Goal: Task Accomplishment & Management: Manage account settings

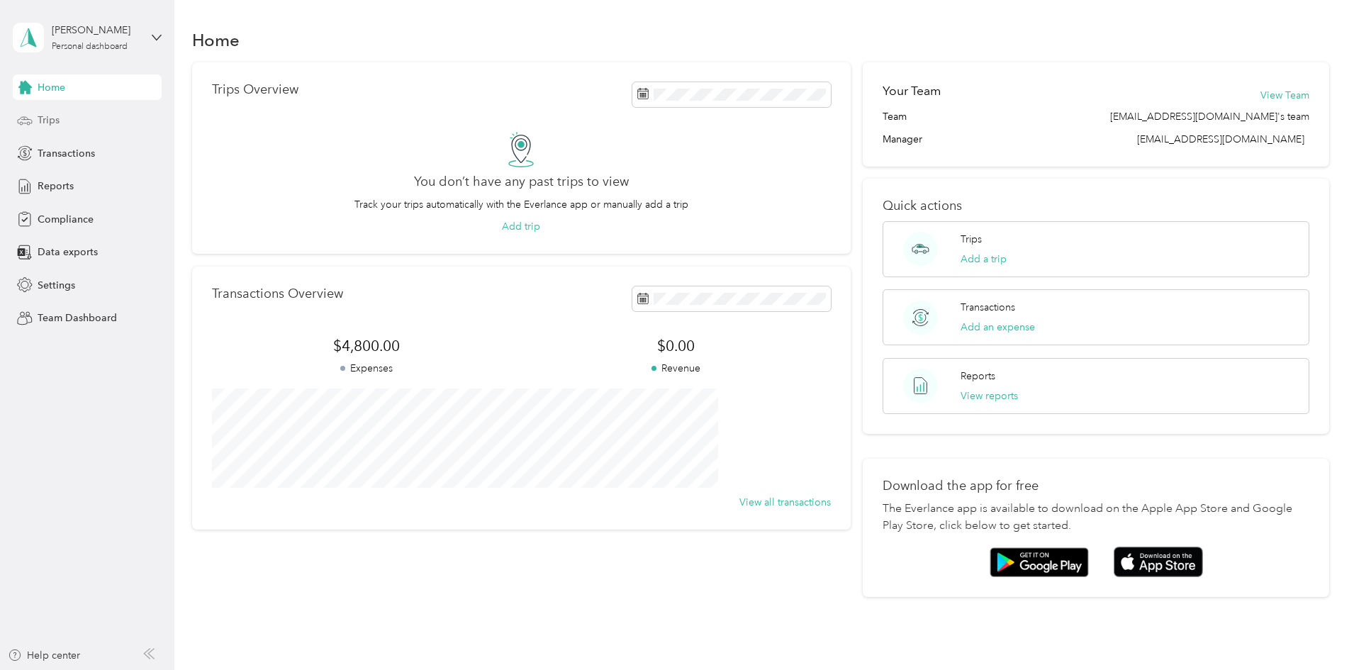
click at [50, 118] on span "Trips" at bounding box center [49, 120] width 22 height 15
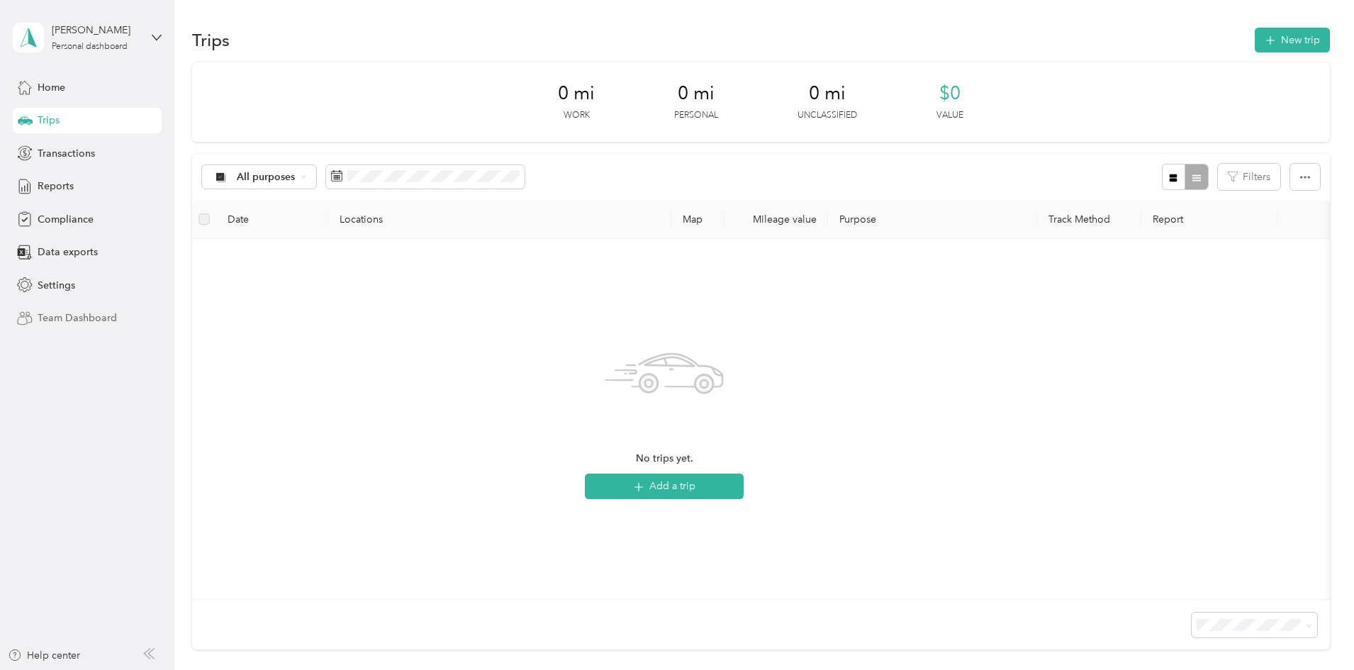
click at [81, 315] on span "Team Dashboard" at bounding box center [77, 317] width 79 height 15
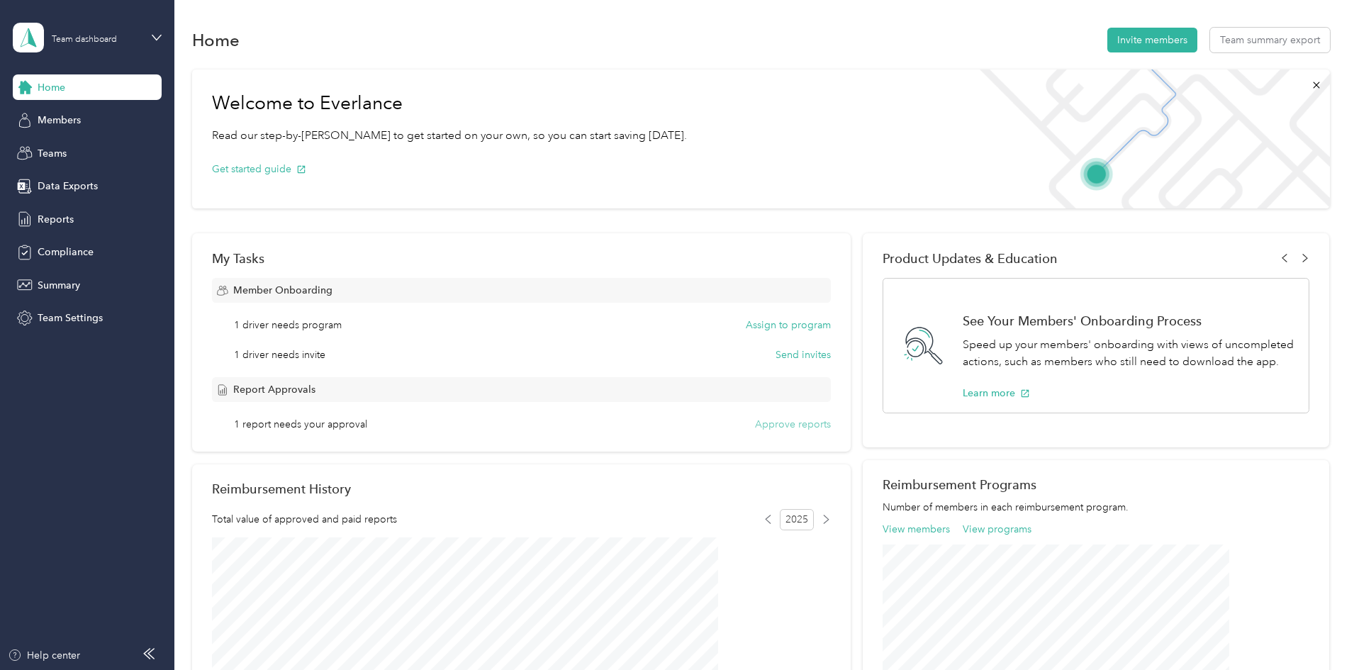
click at [761, 424] on button "Approve reports" at bounding box center [793, 424] width 76 height 15
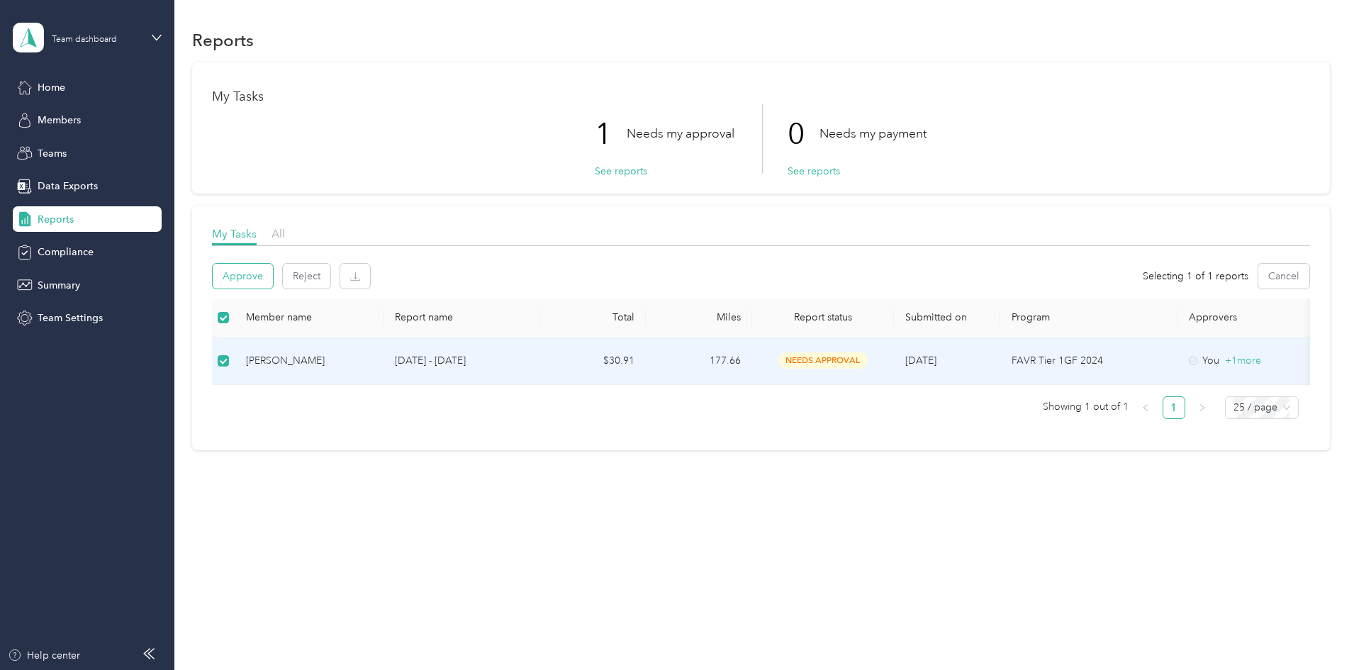
click at [273, 280] on button "Approve" at bounding box center [243, 276] width 60 height 25
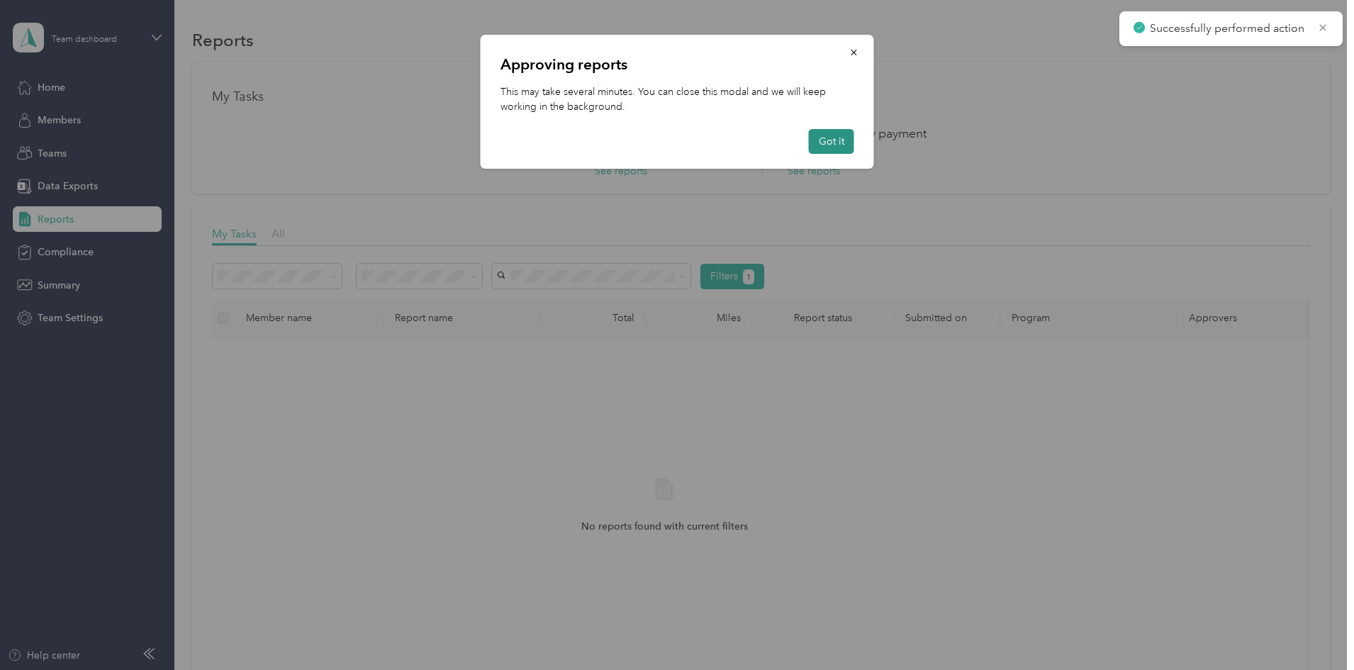
click at [840, 145] on button "Got it" at bounding box center [831, 141] width 45 height 25
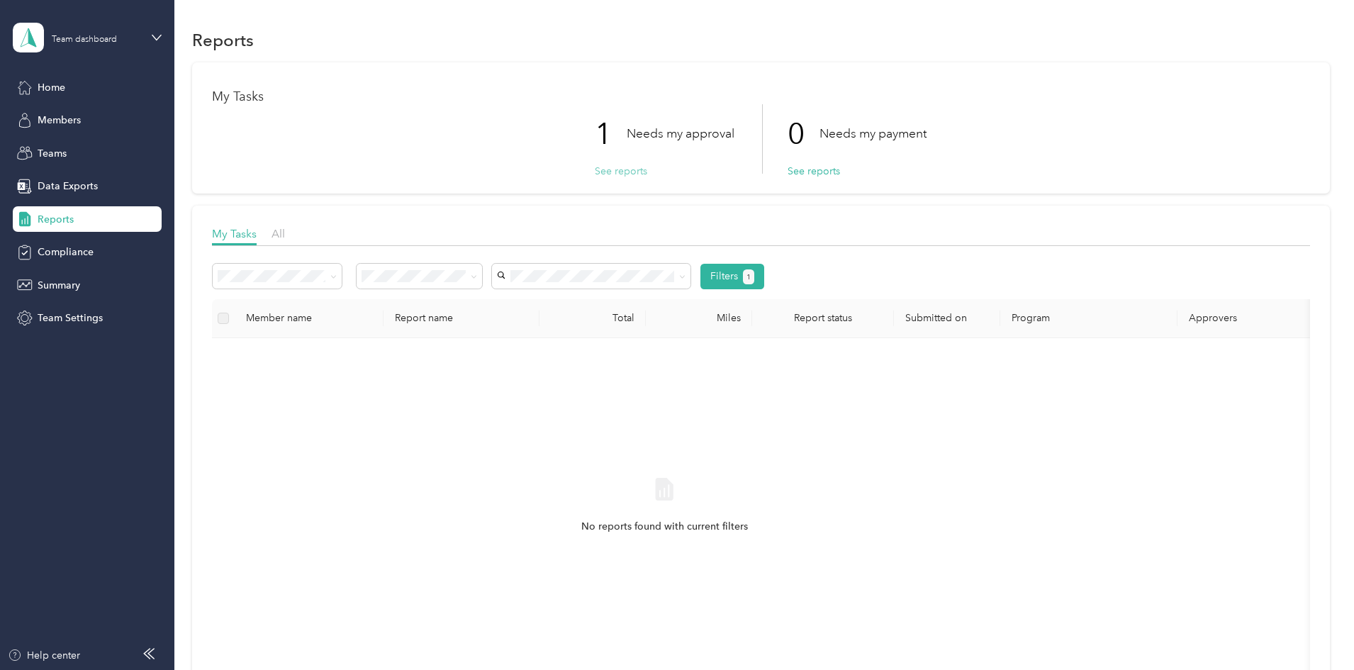
click at [629, 173] on button "See reports" at bounding box center [621, 171] width 52 height 15
click at [55, 148] on span "Teams" at bounding box center [52, 153] width 29 height 15
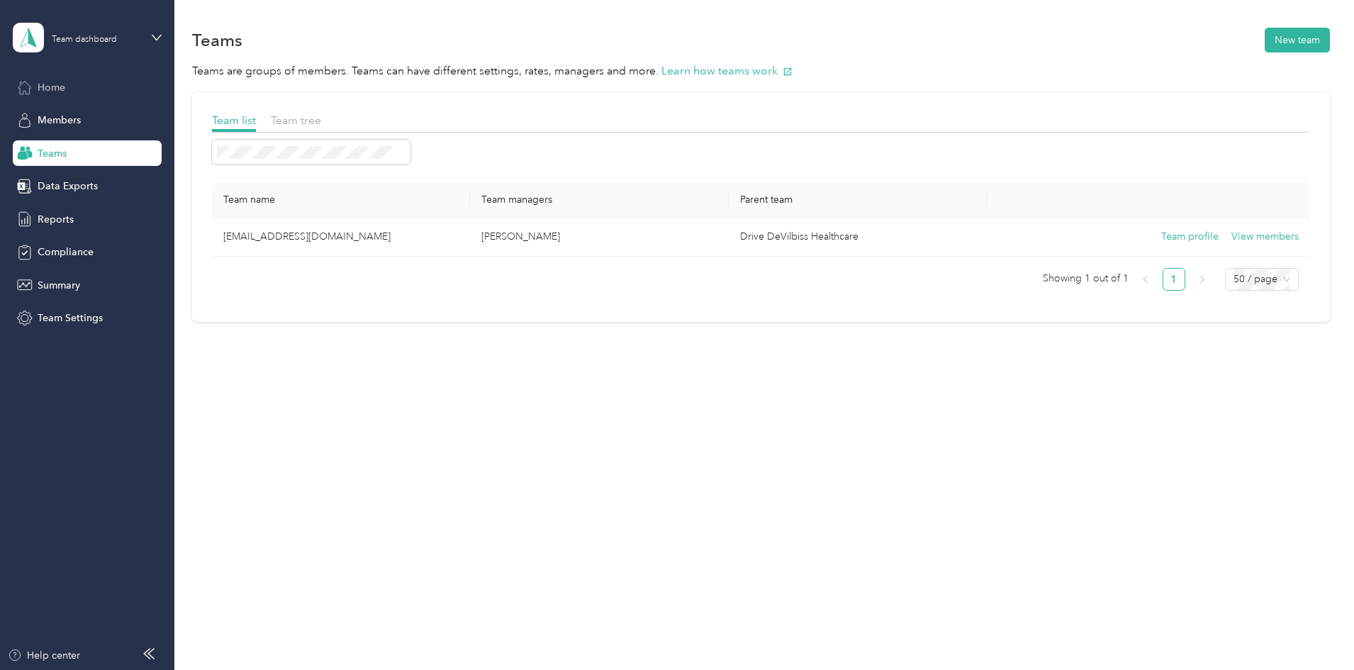
click at [54, 83] on span "Home" at bounding box center [52, 87] width 28 height 15
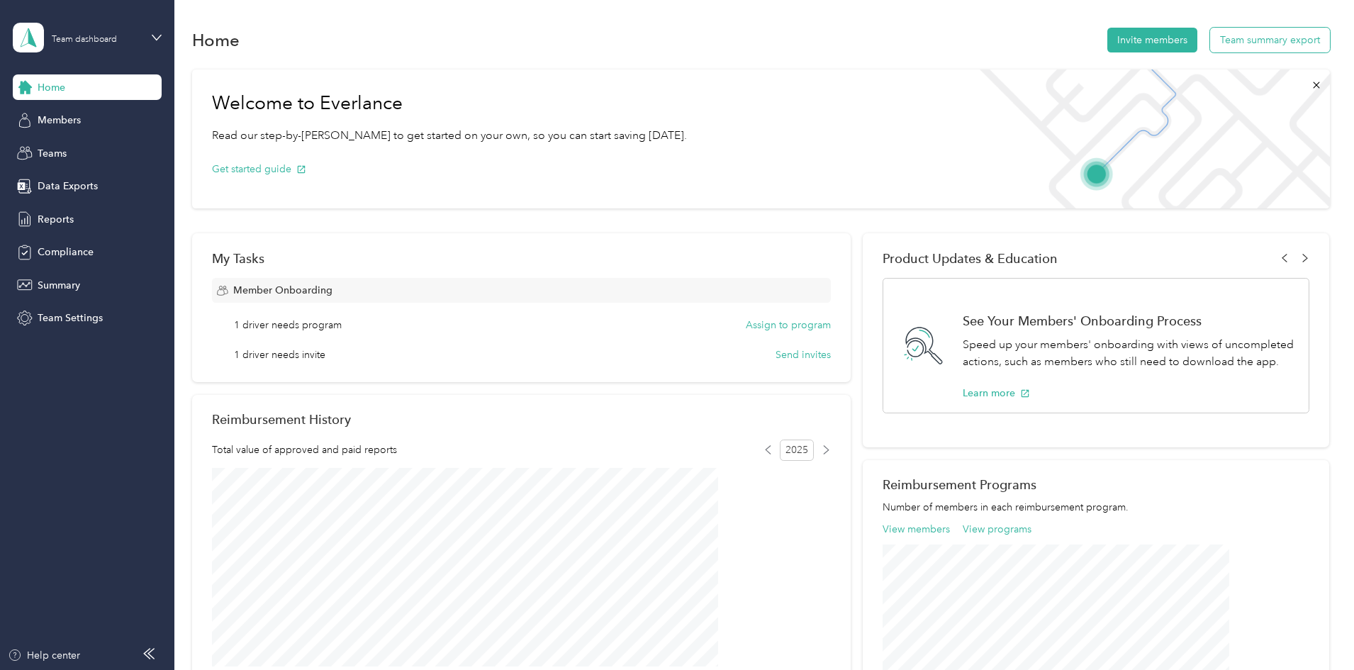
click at [1210, 40] on button "Team summary export" at bounding box center [1270, 40] width 120 height 25
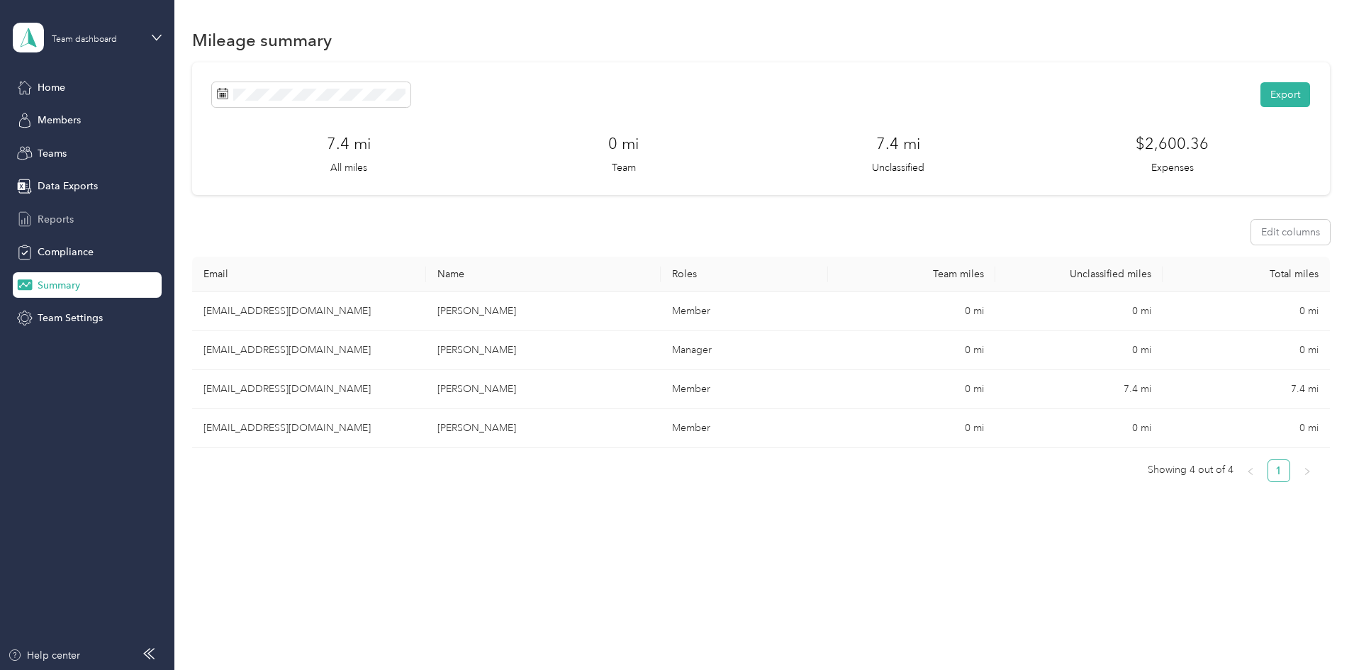
click at [66, 218] on span "Reports" at bounding box center [56, 219] width 36 height 15
